Goal: Information Seeking & Learning: Learn about a topic

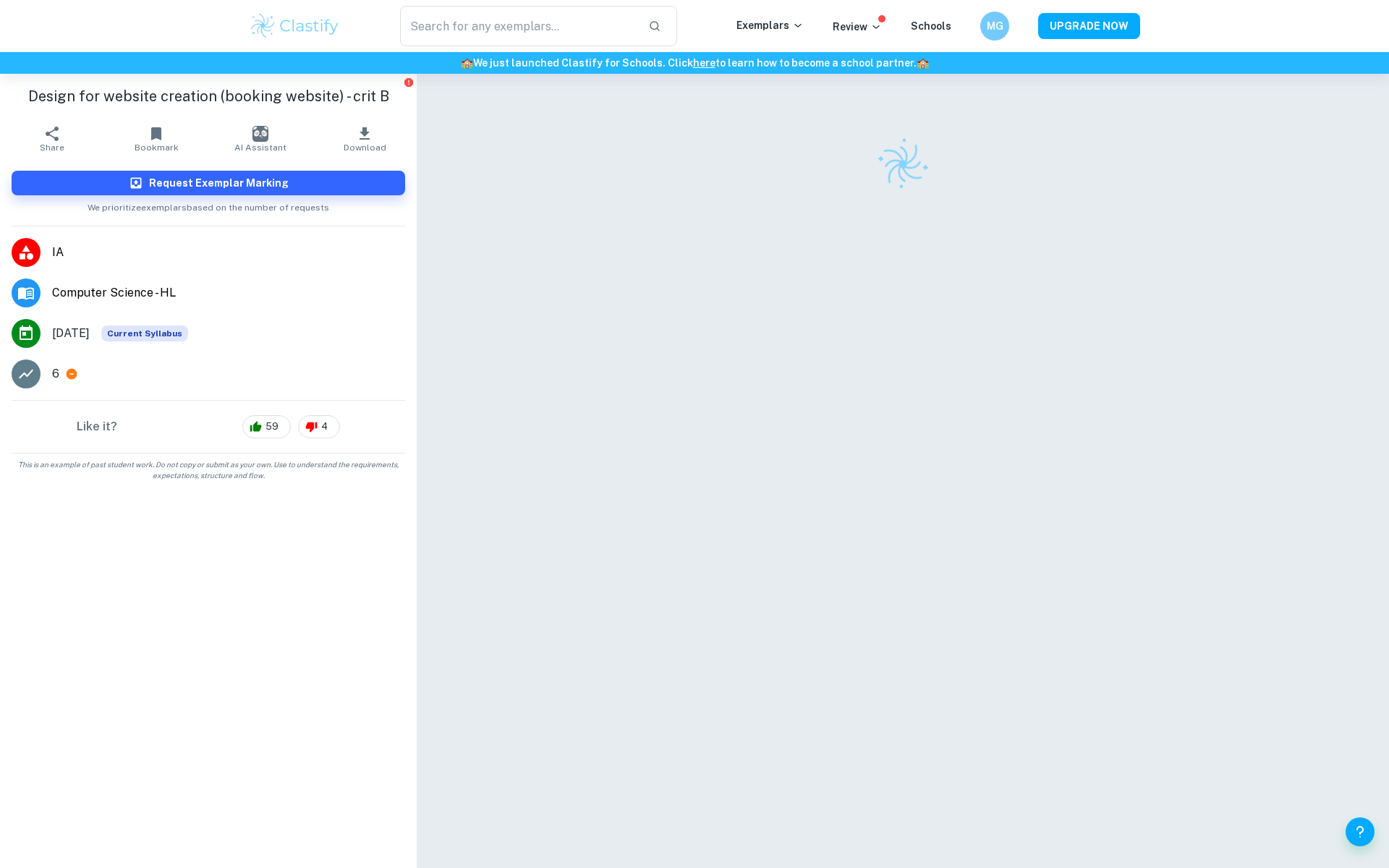
checkbox input "true"
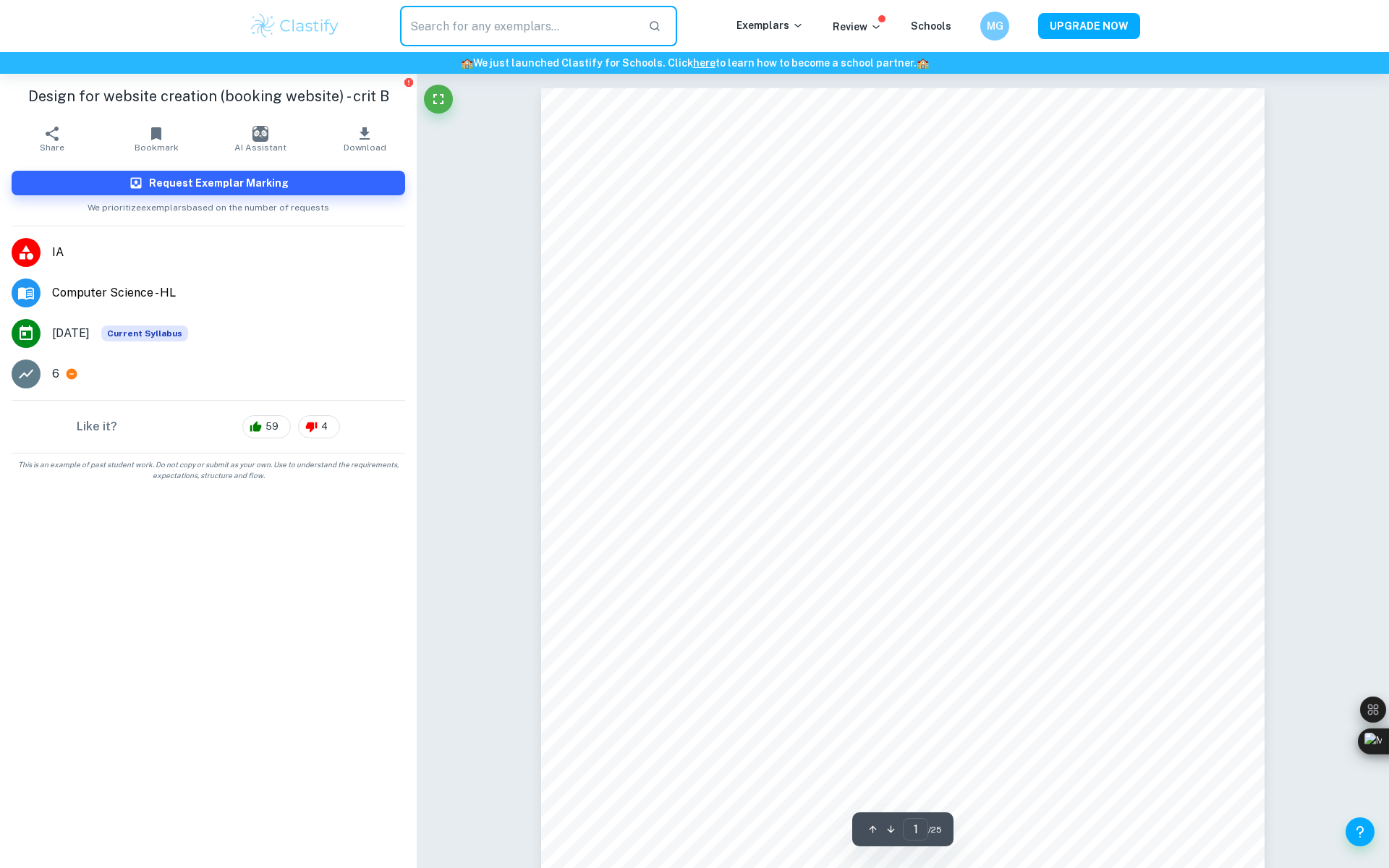
click at [429, 33] on input "text" at bounding box center [518, 25] width 237 height 41
type input "computer science IA"
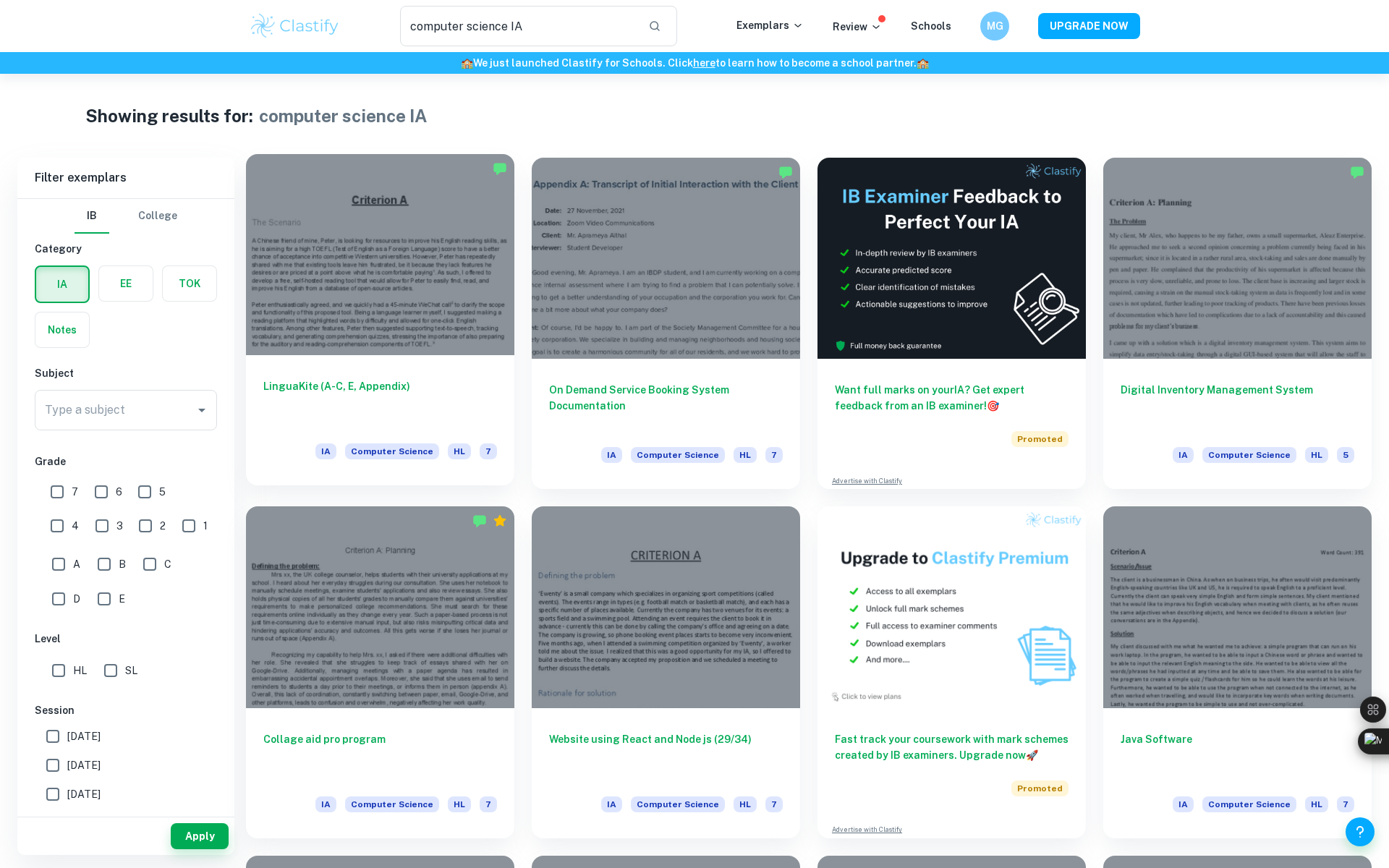
click at [362, 337] on div at bounding box center [379, 255] width 268 height 201
